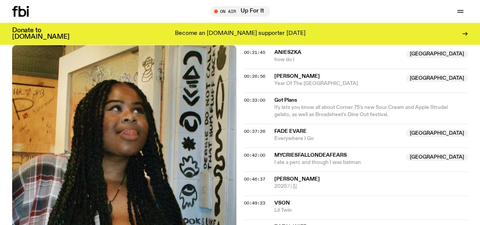
scroll to position [403, 0]
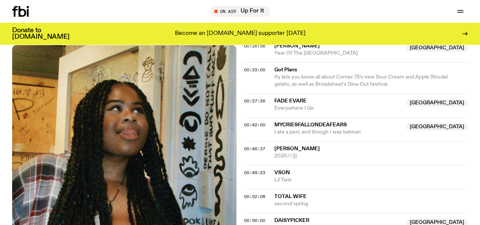
click at [0, 0] on link "Schedule" at bounding box center [0, 0] width 0 height 0
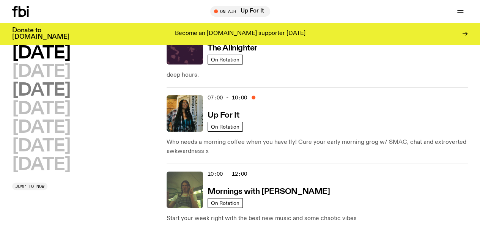
click at [68, 94] on h2 "[DATE]" at bounding box center [41, 90] width 58 height 17
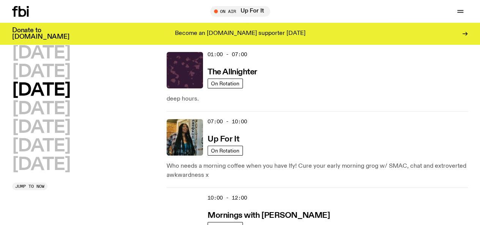
scroll to position [21, 0]
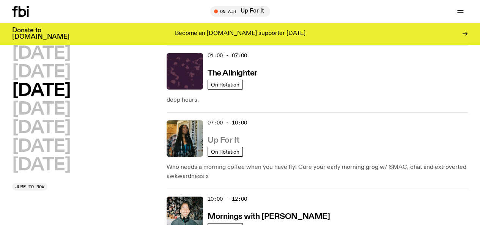
click at [237, 137] on h3 "Up For It" at bounding box center [222, 141] width 31 height 8
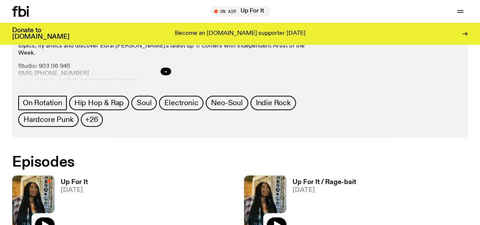
scroll to position [405, 0]
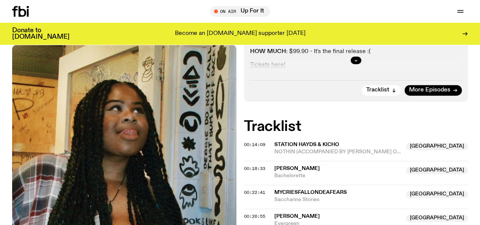
scroll to position [208, 0]
click at [352, 63] on div at bounding box center [356, 61] width 212 height 24
click at [356, 64] on button "button" at bounding box center [355, 61] width 11 height 8
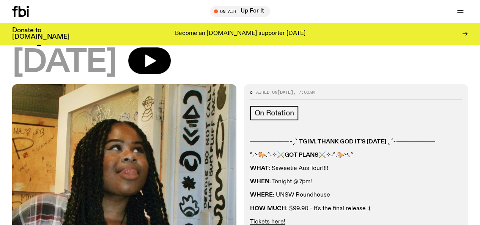
scroll to position [47, 0]
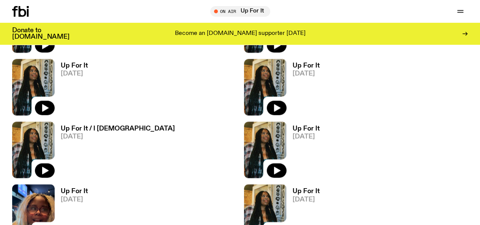
scroll to position [608, 0]
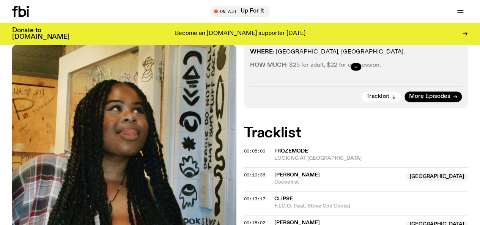
click at [352, 71] on button "button" at bounding box center [355, 67] width 11 height 8
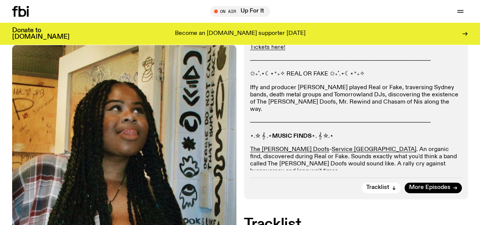
scroll to position [245, 0]
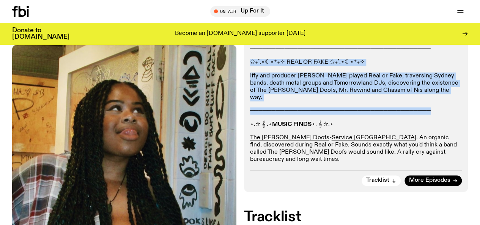
drag, startPoint x: 443, startPoint y: 116, endPoint x: 250, endPoint y: 69, distance: 199.0
click at [250, 69] on div "Aired on 28.07.25 , 7:00am On Rotation ───────── ˗ˏˋ TGIM. THANK GOD IT'S MONDA…" at bounding box center [356, 41] width 224 height 301
copy div "✩₊˚.⋆☾⋆⁺₊✧ REAL OR FAKE ✩₊˚.⋆☾⋆⁺₊✧ Iffy and producer Ben played Real or Fake, t…"
click at [347, 98] on p "Iffy and producer Ben played Real or Fake, traversing Sydney bands, death metal…" at bounding box center [356, 86] width 212 height 29
click at [313, 95] on p "Iffy and producer Ben played Real or Fake, traversing Sydney bands, death metal…" at bounding box center [356, 86] width 212 height 29
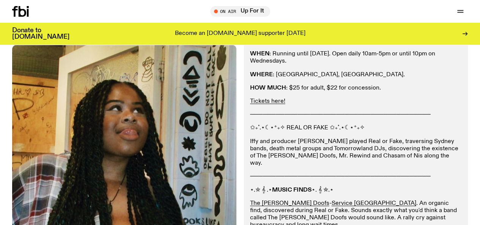
scroll to position [221, 0]
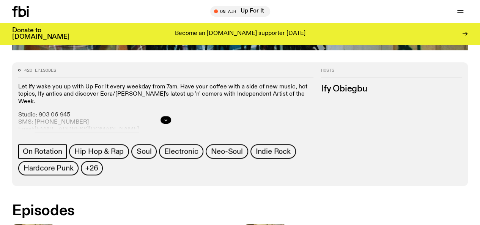
scroll to position [304, 0]
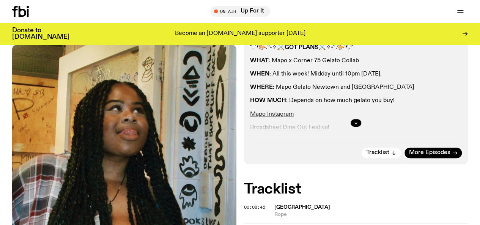
scroll to position [149, 0]
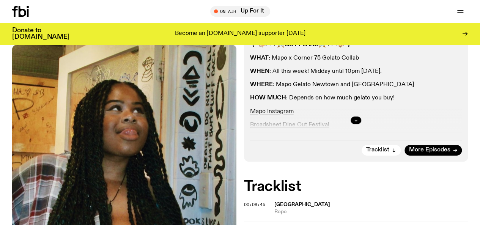
click at [353, 124] on button "button" at bounding box center [355, 120] width 11 height 8
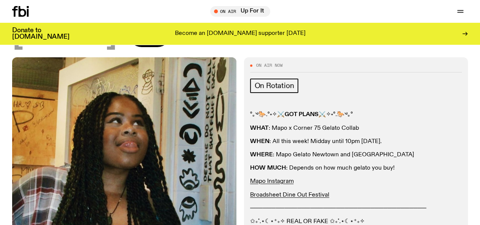
scroll to position [78, 0]
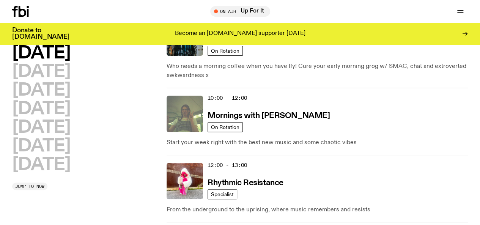
scroll to position [65, 0]
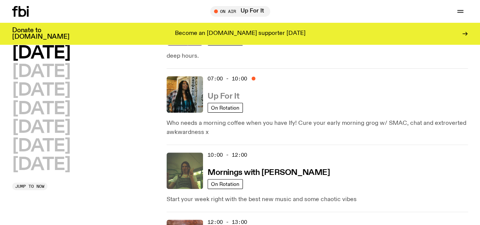
click at [228, 93] on h3 "Up For It" at bounding box center [222, 97] width 31 height 8
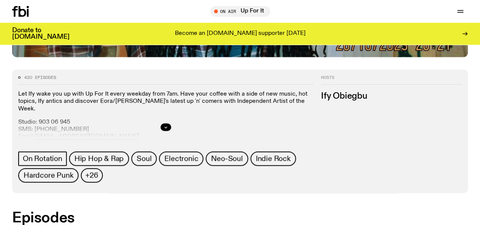
scroll to position [314, 0]
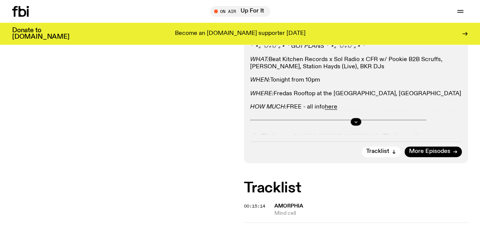
scroll to position [157, 0]
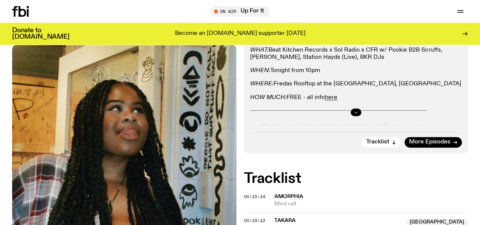
click at [353, 115] on icon "button" at bounding box center [355, 112] width 5 height 5
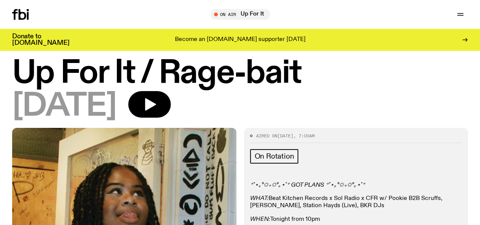
scroll to position [0, 0]
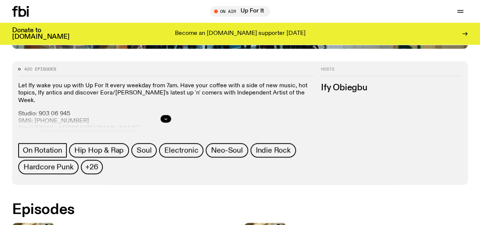
scroll to position [308, 0]
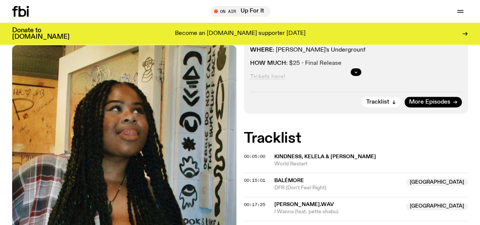
scroll to position [198, 0]
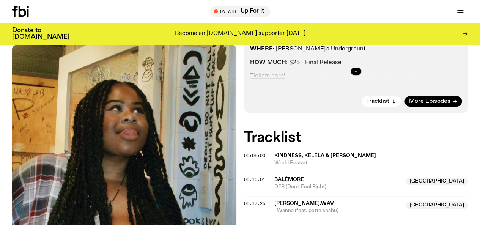
click at [354, 75] on button "button" at bounding box center [355, 72] width 11 height 8
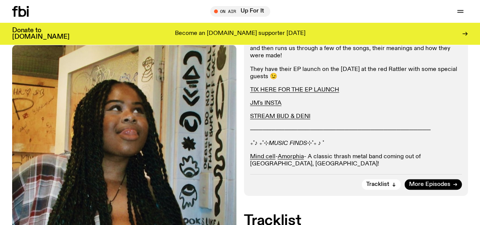
scroll to position [319, 0]
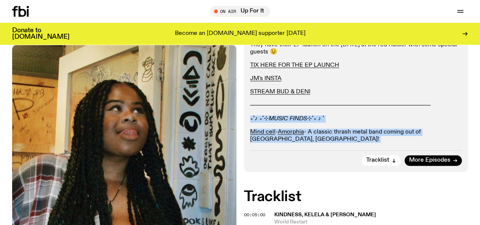
drag, startPoint x: 418, startPoint y: 146, endPoint x: 251, endPoint y: 118, distance: 169.2
click at [251, 118] on div "───────── ˗ˏˋ HAPPY THURS BRAH ˎˊ˗ ───────── °｡༄🐎.°˖✧⚔️ GOT PLANS ⚔️✧˖°.🐎༄｡° WH…" at bounding box center [356, 13] width 212 height 285
copy div "₊˚♪ ₊˚⊹ MUSIC FINDS ⊹˚₊ ♪ ˚ Mind cell - Amorphia - A classic thrash metal band …"
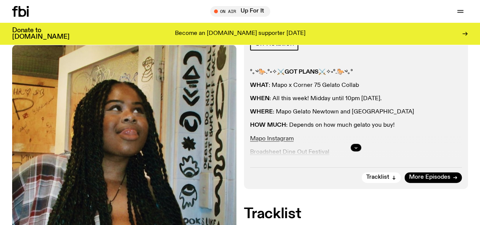
scroll to position [122, 0]
click at [352, 151] on button "button" at bounding box center [355, 147] width 11 height 8
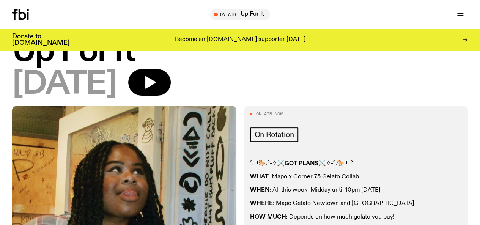
scroll to position [0, 0]
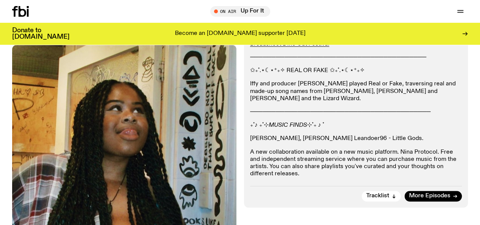
click at [318, 162] on p "A new collaboration available on a new music platform. Nina Protocol. Free and …" at bounding box center [356, 163] width 212 height 29
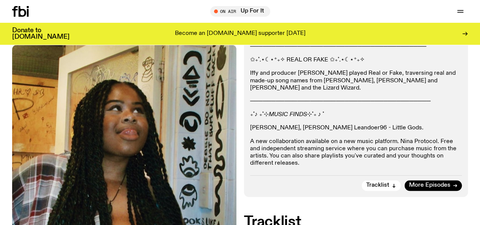
click at [333, 177] on link "Nina Protocol here" at bounding box center [329, 176] width 51 height 6
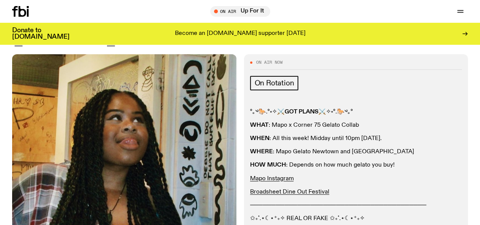
scroll to position [68, 0]
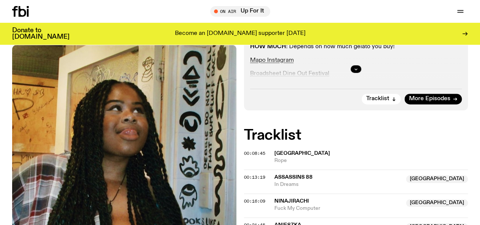
scroll to position [196, 0]
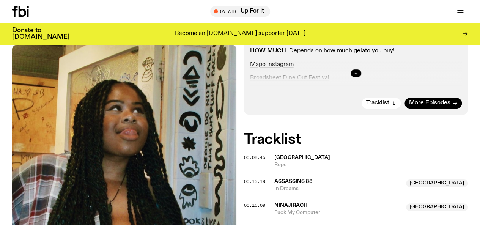
click at [355, 75] on icon "button" at bounding box center [355, 73] width 5 height 5
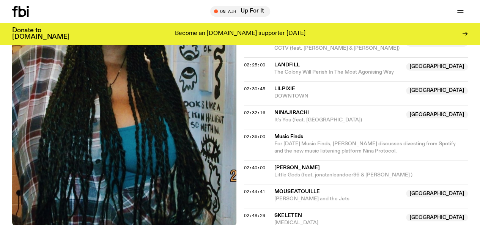
scroll to position [1102, 0]
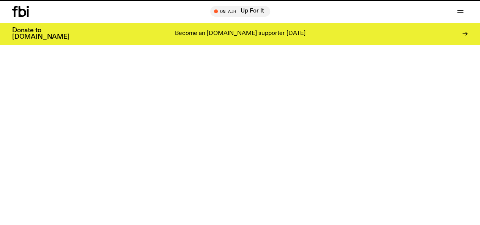
scroll to position [21, 0]
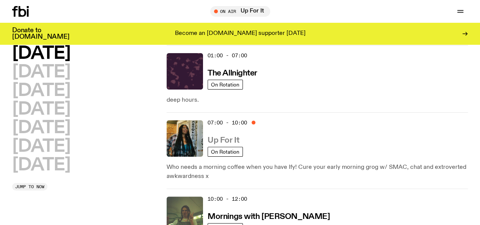
click at [232, 137] on h3 "Up For It" at bounding box center [222, 141] width 31 height 8
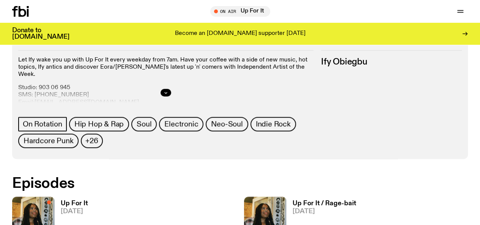
scroll to position [350, 0]
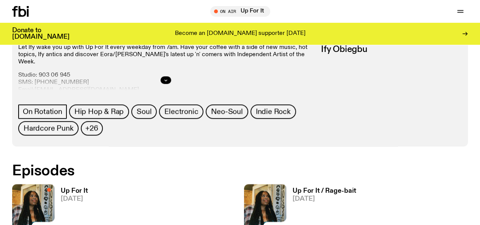
click at [77, 188] on h3 "Up For It" at bounding box center [74, 191] width 27 height 6
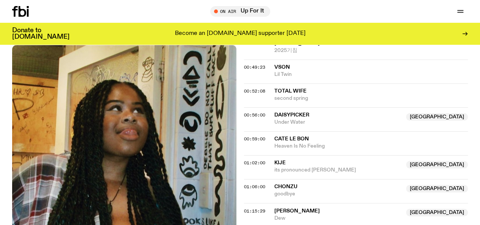
scroll to position [509, 0]
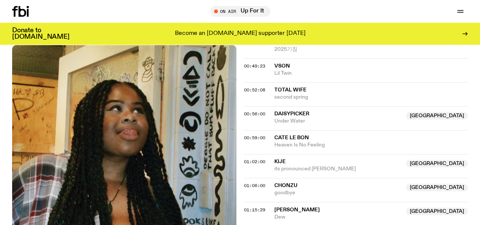
click at [307, 154] on div "00:59:00 Cate Le Bon Heaven Is No Feeling" at bounding box center [356, 166] width 224 height 24
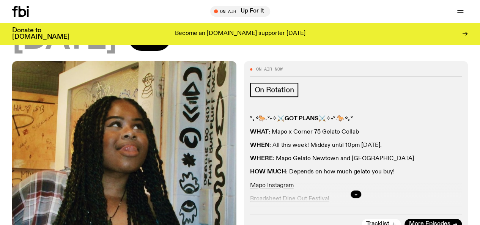
scroll to position [0, 0]
